Goal: Task Accomplishment & Management: Manage account settings

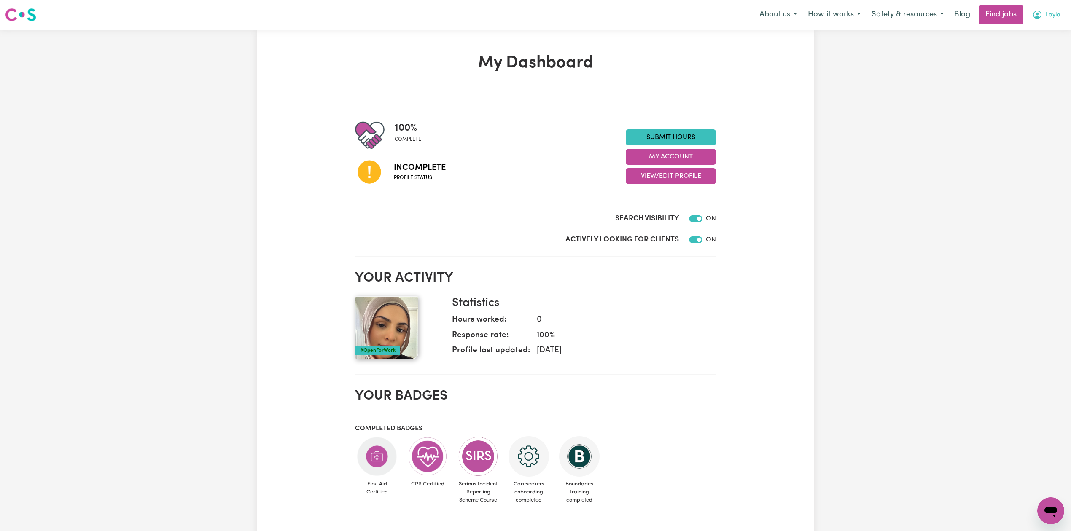
click at [1035, 20] on icon "My Account" at bounding box center [1037, 15] width 10 height 10
click at [1030, 70] on link "Logout" at bounding box center [1032, 64] width 67 height 16
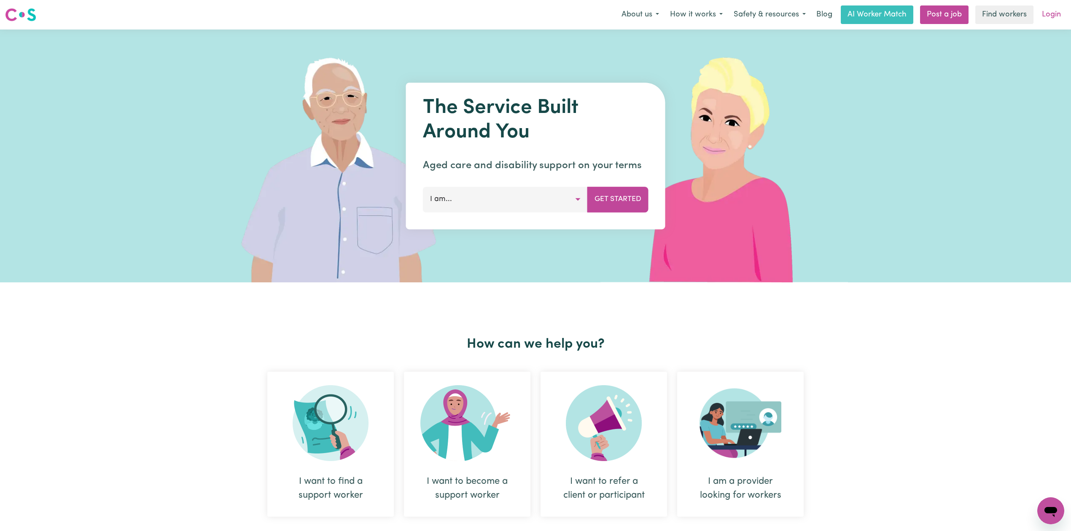
click at [1041, 13] on link "Login" at bounding box center [1051, 14] width 29 height 19
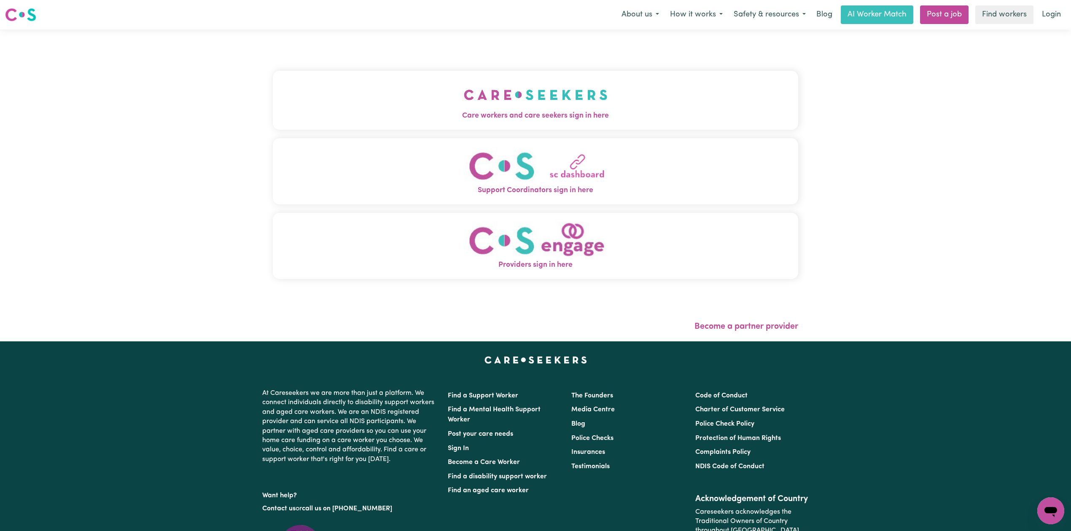
click at [373, 116] on span "Care workers and care seekers sign in here" at bounding box center [535, 115] width 525 height 11
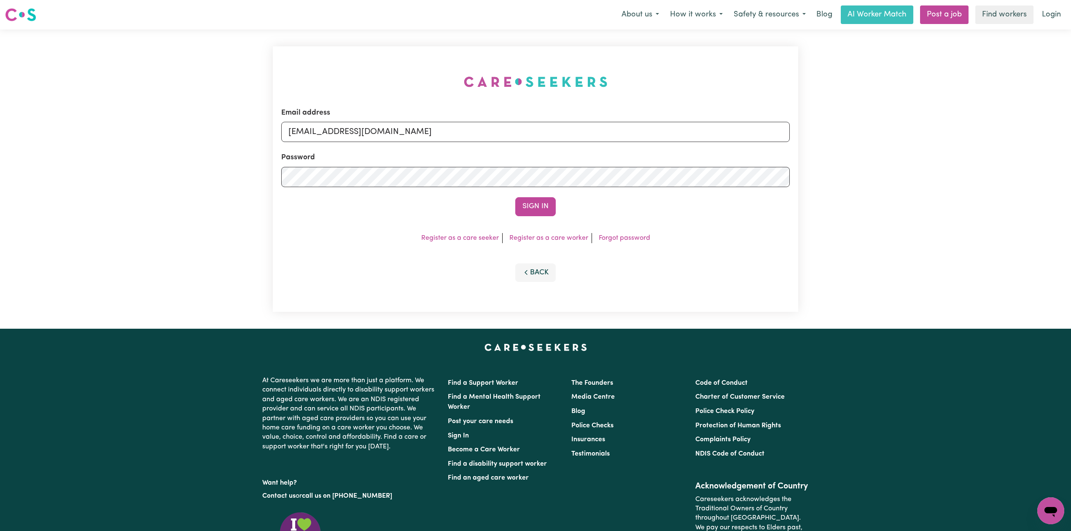
click at [317, 121] on div "Email address onboardingcs@careseekers.com.au" at bounding box center [535, 125] width 508 height 35
click at [364, 137] on input "onboardingcs@careseekers.com.au" at bounding box center [535, 132] width 508 height 20
drag, startPoint x: 331, startPoint y: 127, endPoint x: 625, endPoint y: 142, distance: 293.8
click at [628, 141] on input "Superuser~amandeep.kaur@outlook.com.au" at bounding box center [535, 132] width 508 height 20
type input "Superuser~amandeep.kaur@outlook.com.au"
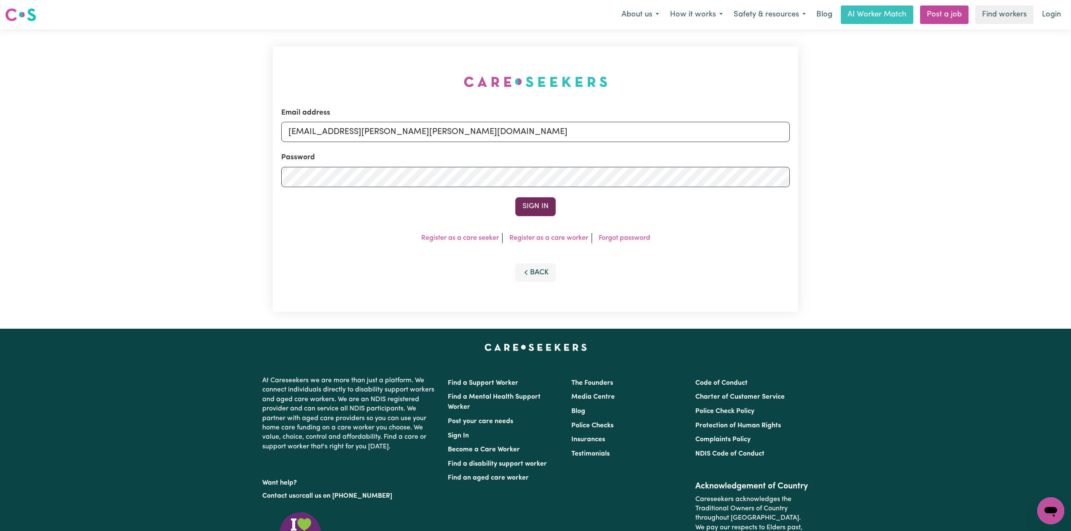
drag, startPoint x: 533, startPoint y: 192, endPoint x: 532, endPoint y: 197, distance: 5.1
click at [532, 193] on form "Email address Superuser~amandeep.kaur@outlook.com.au Password Sign In" at bounding box center [535, 162] width 508 height 109
click at [535, 205] on button "Sign In" at bounding box center [535, 206] width 40 height 19
